Goal: Transaction & Acquisition: Subscribe to service/newsletter

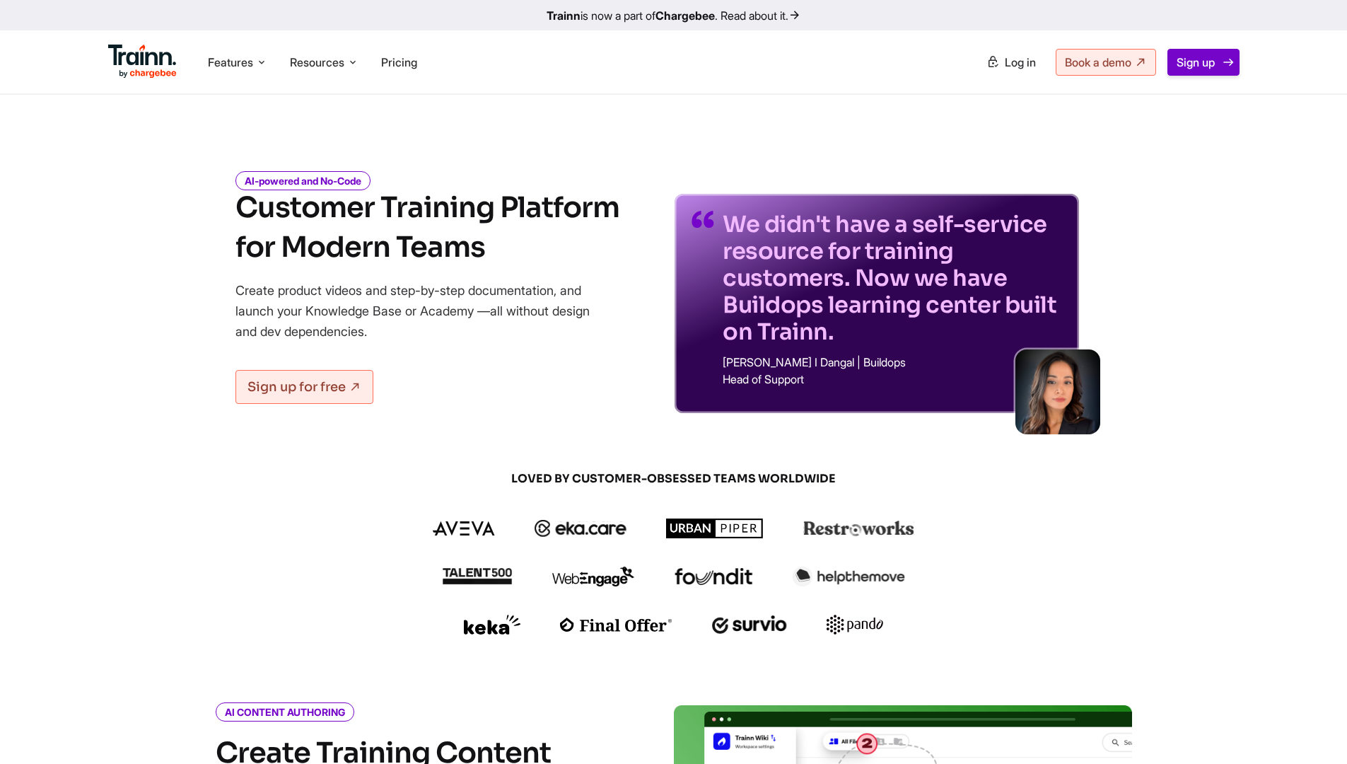
click at [1186, 61] on span "Sign up" at bounding box center [1196, 62] width 38 height 14
click at [1164, 187] on div "AI-powered and No-Code Customer Training Platform for Modern Teams Create produ…" at bounding box center [674, 282] width 1018 height 262
click at [1199, 54] on link "Sign up" at bounding box center [1203, 62] width 72 height 27
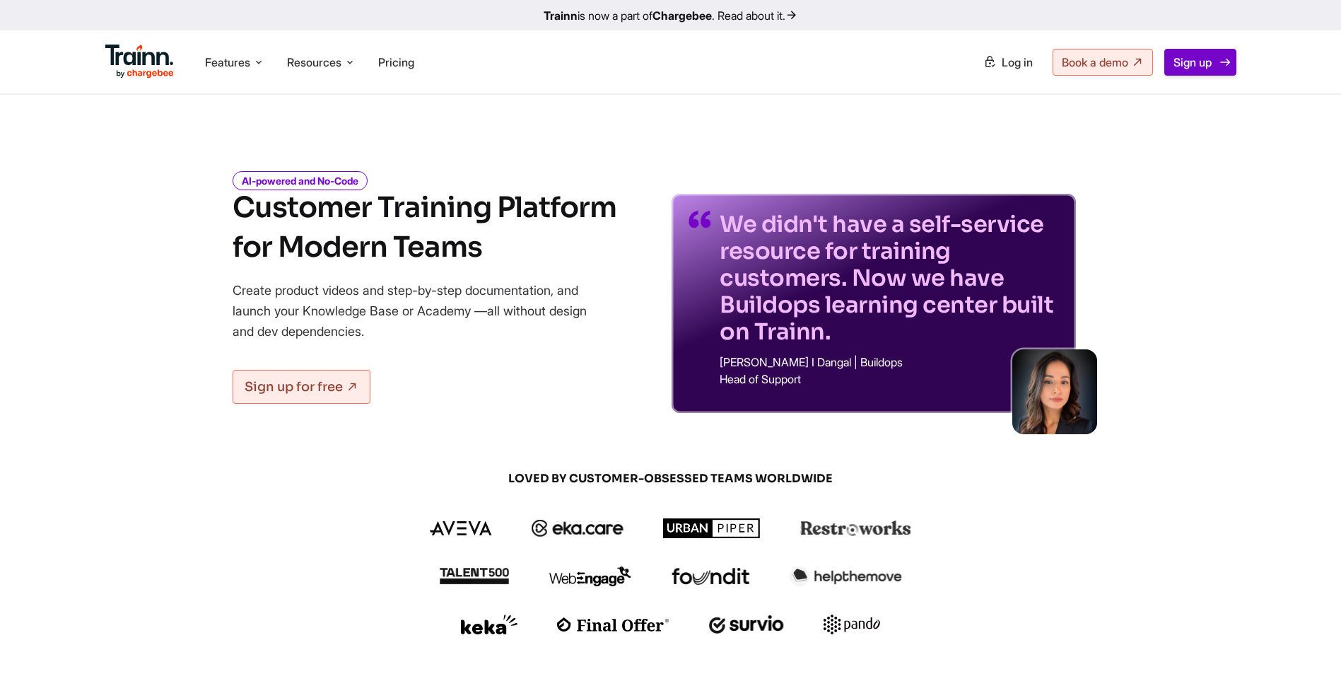
click at [1194, 49] on link "Sign up" at bounding box center [1201, 62] width 72 height 27
